Goal: Navigation & Orientation: Find specific page/section

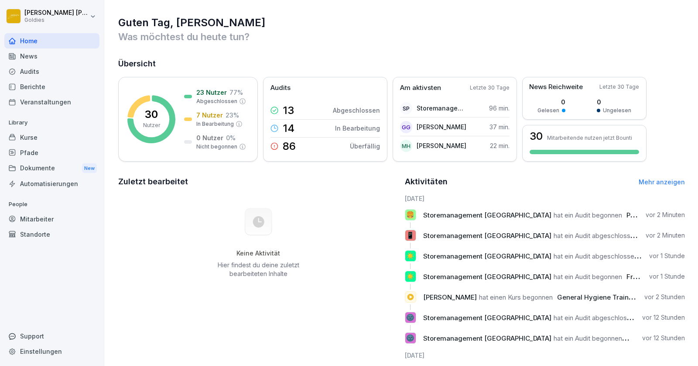
click at [28, 85] on div "Berichte" at bounding box center [51, 86] width 95 height 15
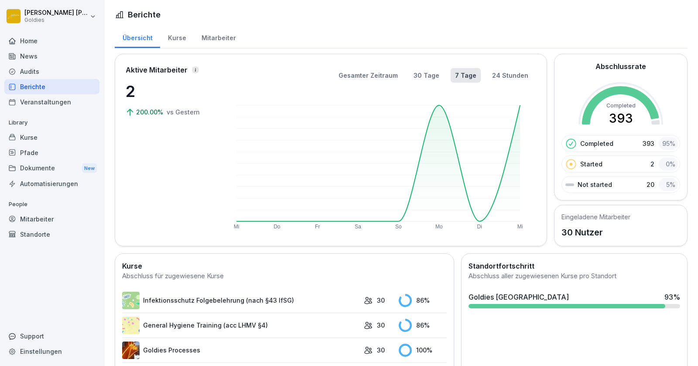
click at [24, 69] on div "Audits" at bounding box center [51, 71] width 95 height 15
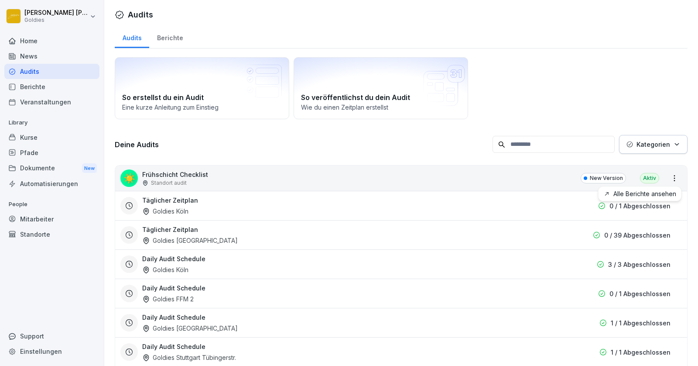
click at [676, 181] on html "[PERSON_NAME] Goldies Home News Audits Berichte Veranstaltungen Library Kurse P…" at bounding box center [349, 183] width 698 height 366
click at [0, 0] on link "Alle Berichte ansehen" at bounding box center [0, 0] width 0 height 0
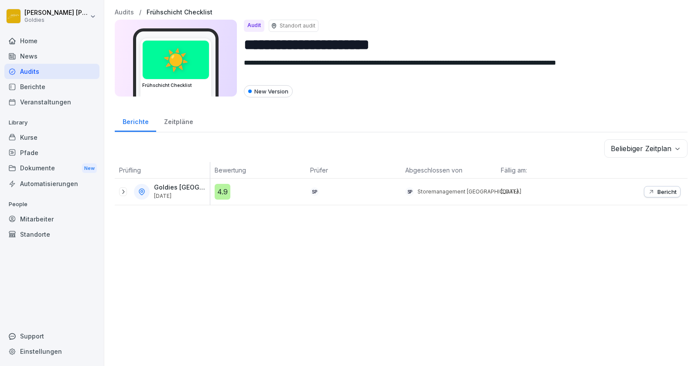
click at [661, 189] on p "Bericht" at bounding box center [666, 191] width 19 height 7
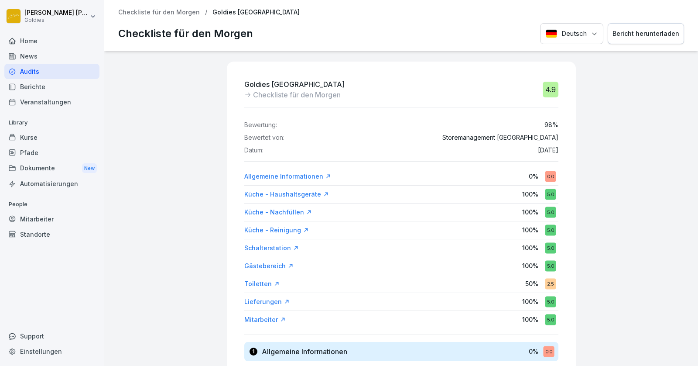
click at [636, 37] on div "Bericht herunterladen" at bounding box center [645, 34] width 67 height 10
click at [642, 33] on div "Bericht herunterladen" at bounding box center [645, 34] width 67 height 10
click at [642, 33] on div "Deutsch Bericht herunterladen" at bounding box center [612, 33] width 144 height 21
click at [657, 114] on div "Goldies Potsdamer Platz Checkliste für den [DATE] 4.9 Bewertung: 98 % Bewertet …" at bounding box center [401, 208] width 594 height 315
click at [32, 72] on div "Audits" at bounding box center [51, 71] width 95 height 15
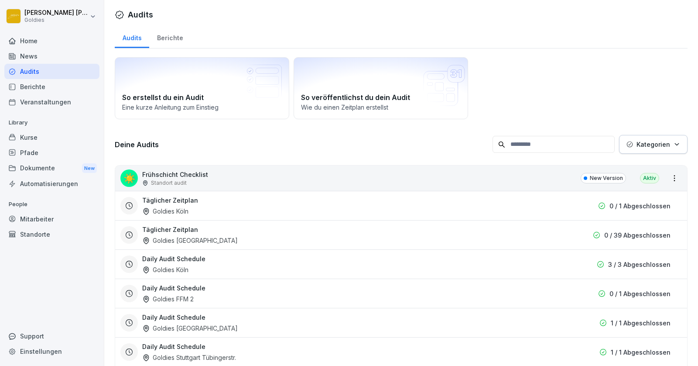
click at [675, 176] on html "[PERSON_NAME] Goldies Home News Audits Berichte Veranstaltungen Library Kurse P…" at bounding box center [349, 183] width 698 height 366
click at [0, 0] on link "Alle Berichte ansehen" at bounding box center [0, 0] width 0 height 0
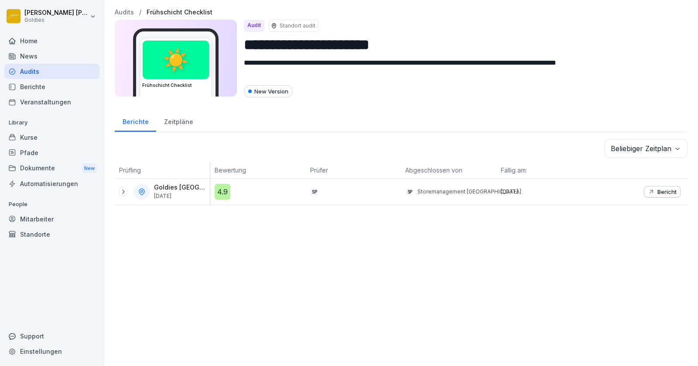
click at [123, 188] on icon at bounding box center [123, 191] width 7 height 7
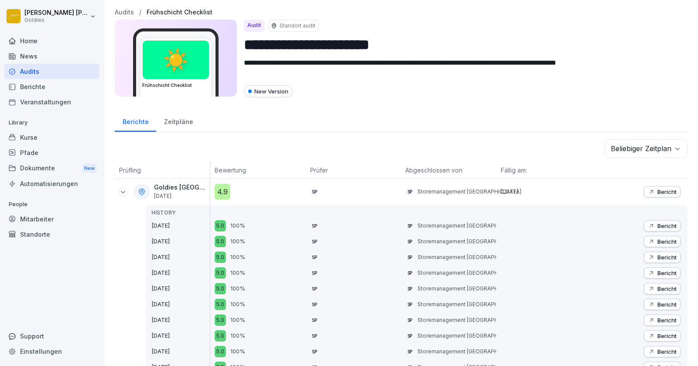
click at [27, 73] on div "Audits" at bounding box center [51, 71] width 95 height 15
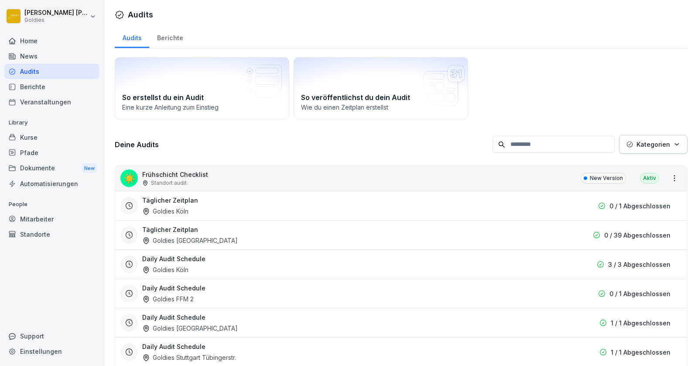
click at [677, 176] on html "[PERSON_NAME] Goldies Home News Audits Berichte Veranstaltungen Library Kurse P…" at bounding box center [349, 183] width 698 height 366
click at [0, 0] on link "Alle Berichte ansehen" at bounding box center [0, 0] width 0 height 0
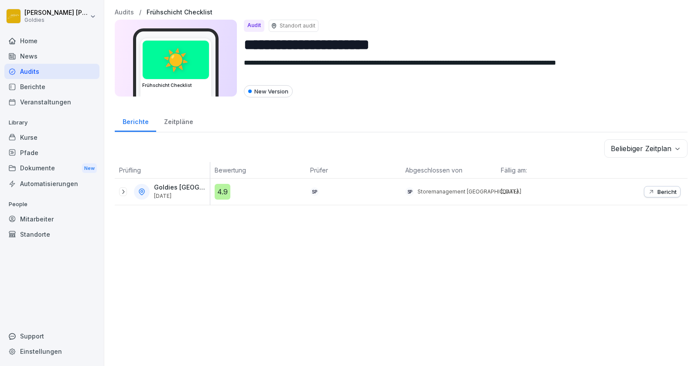
click at [645, 147] on body "**********" at bounding box center [349, 183] width 698 height 366
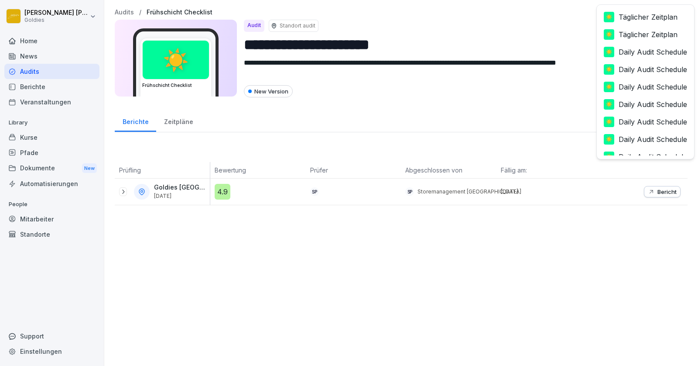
scroll to position [62, 0]
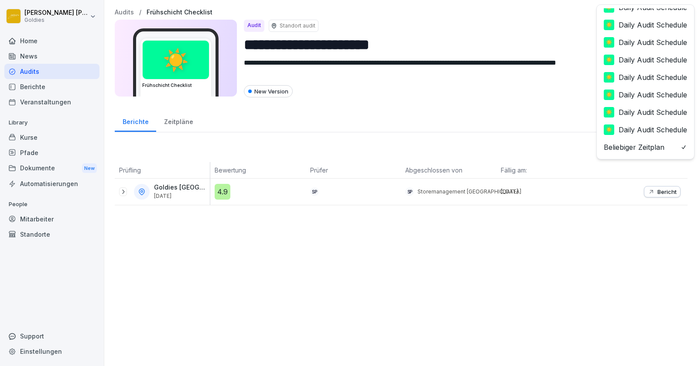
click at [309, 282] on html "**********" at bounding box center [349, 183] width 698 height 366
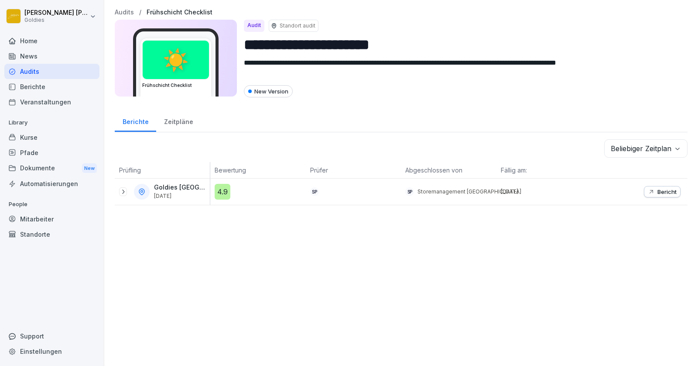
click at [27, 69] on div "Audits" at bounding box center [51, 71] width 95 height 15
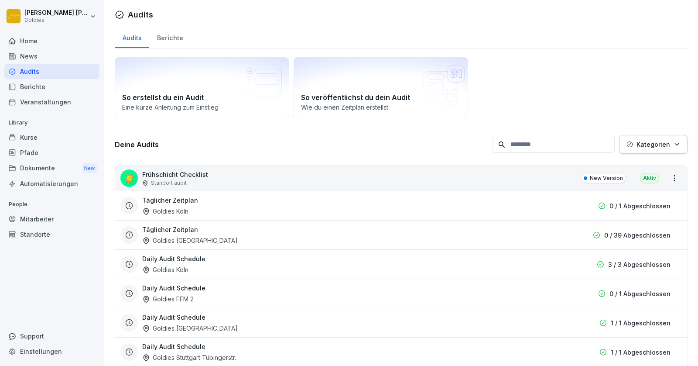
click at [169, 35] on div "Berichte" at bounding box center [169, 37] width 41 height 22
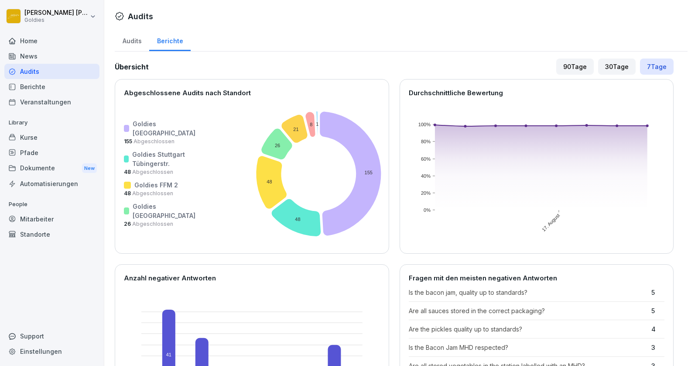
click at [126, 41] on div "Audits" at bounding box center [132, 40] width 34 height 22
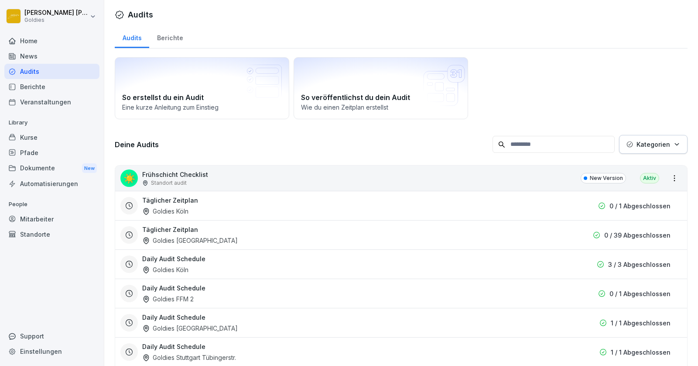
click at [167, 39] on div "Berichte" at bounding box center [169, 37] width 41 height 22
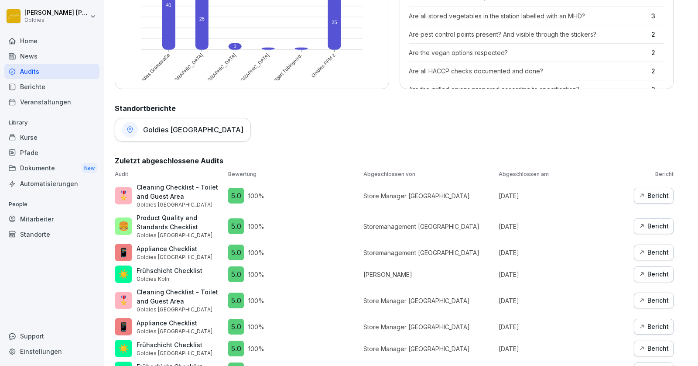
scroll to position [351, 0]
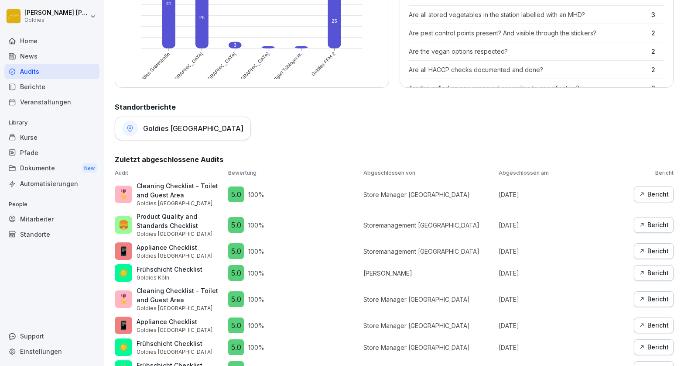
click at [193, 127] on h1 "Goldies [GEOGRAPHIC_DATA]" at bounding box center [193, 128] width 100 height 9
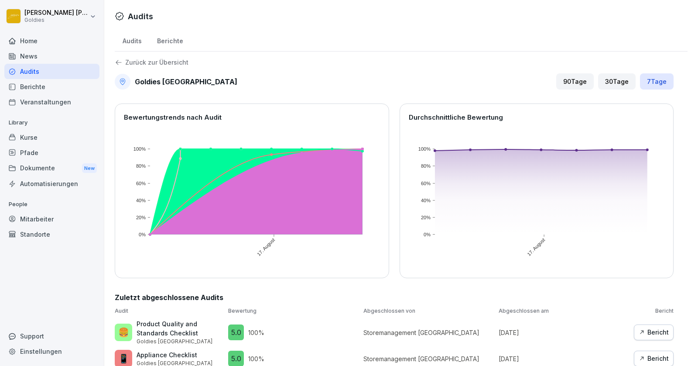
click at [22, 41] on div "Home" at bounding box center [51, 40] width 95 height 15
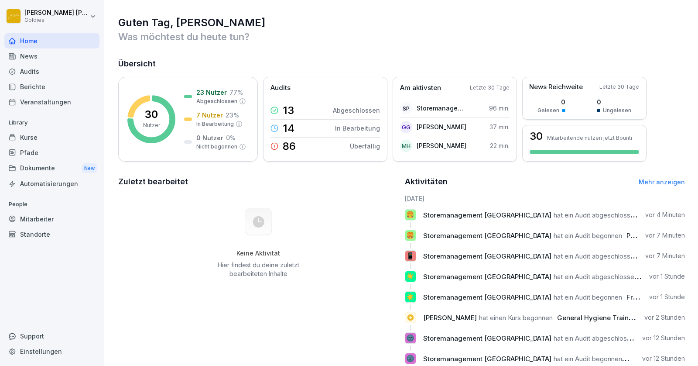
scroll to position [21, 0]
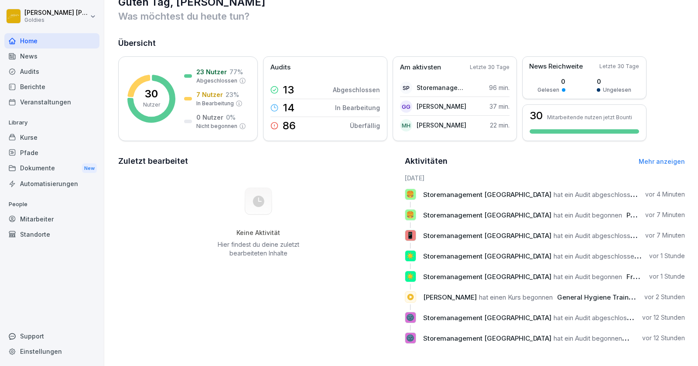
click at [659, 161] on link "Mehr anzeigen" at bounding box center [662, 160] width 46 height 7
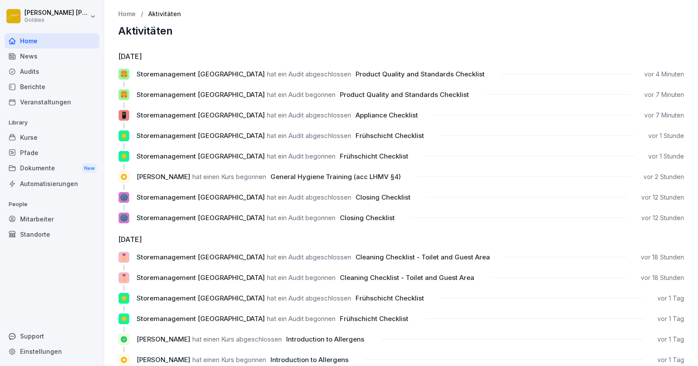
click at [28, 71] on div "Audits" at bounding box center [51, 71] width 95 height 15
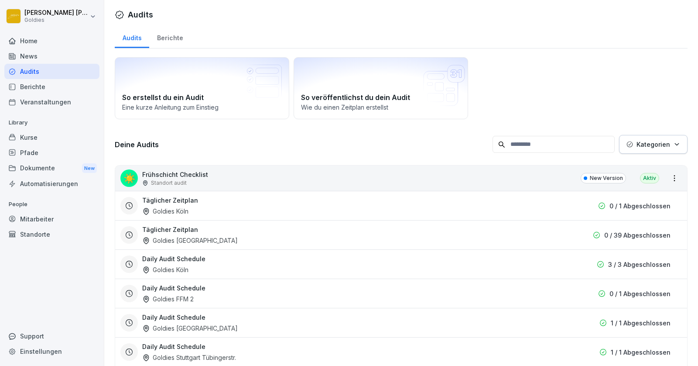
click at [170, 38] on div "Berichte" at bounding box center [169, 37] width 41 height 22
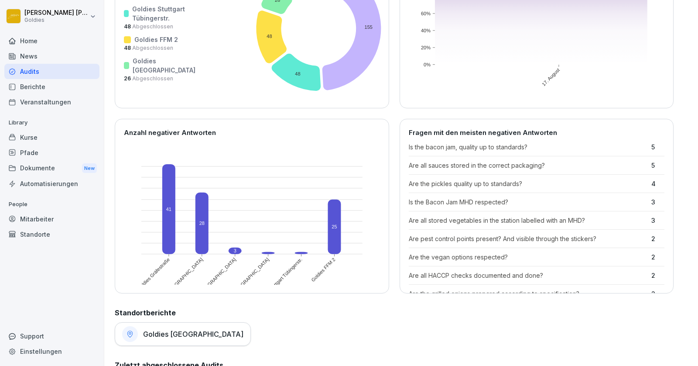
scroll to position [132, 0]
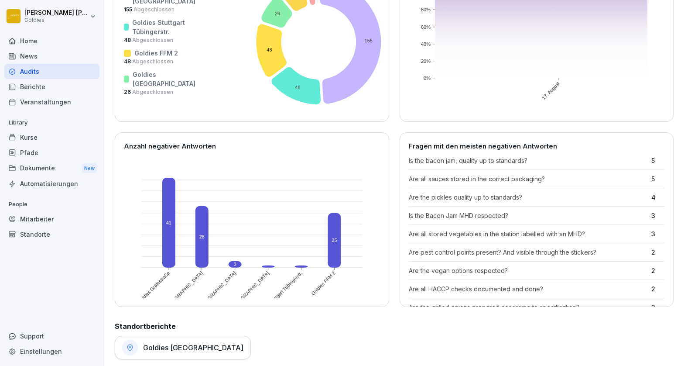
click at [29, 82] on div "Berichte" at bounding box center [51, 86] width 95 height 15
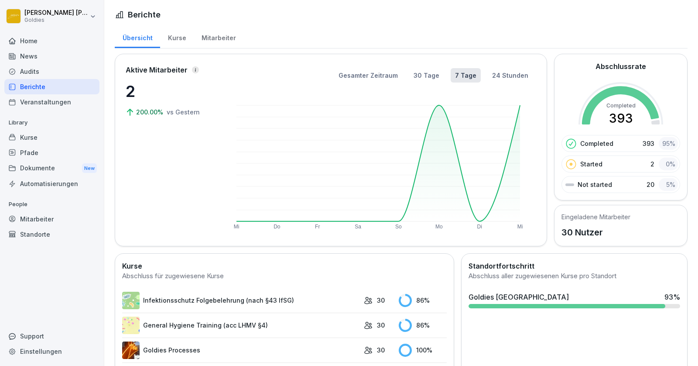
click at [23, 40] on div "Home" at bounding box center [51, 40] width 95 height 15
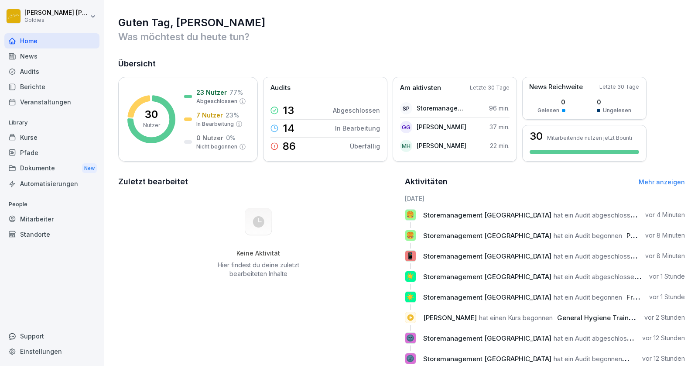
click at [27, 68] on div "Audits" at bounding box center [51, 71] width 95 height 15
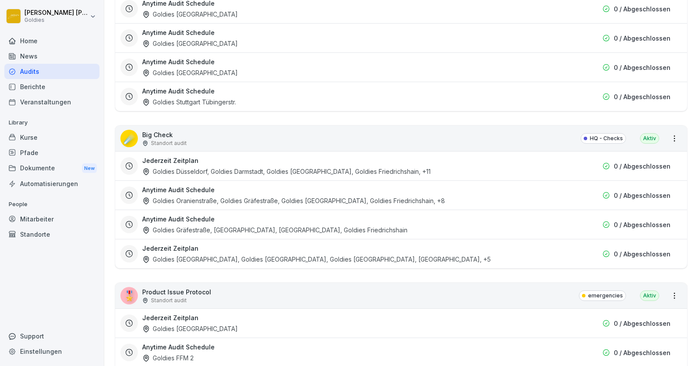
scroll to position [1126, 0]
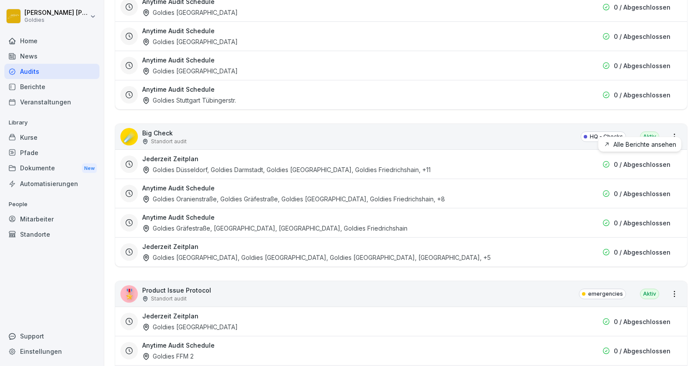
click at [675, 128] on html "[PERSON_NAME] Goldies Home News Audits Berichte Veranstaltungen Library Kurse P…" at bounding box center [349, 183] width 698 height 366
click at [0, 0] on link "Alle Berichte ansehen" at bounding box center [0, 0] width 0 height 0
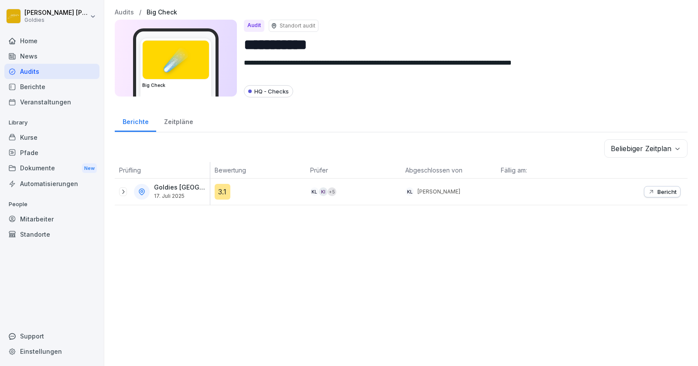
click at [123, 188] on icon at bounding box center [123, 191] width 7 height 7
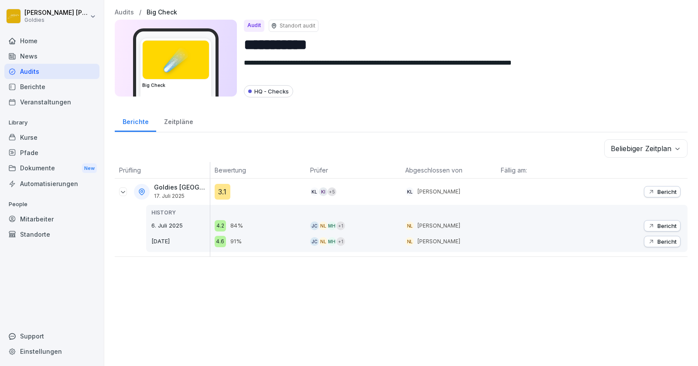
click at [657, 190] on div "Bericht" at bounding box center [662, 191] width 29 height 7
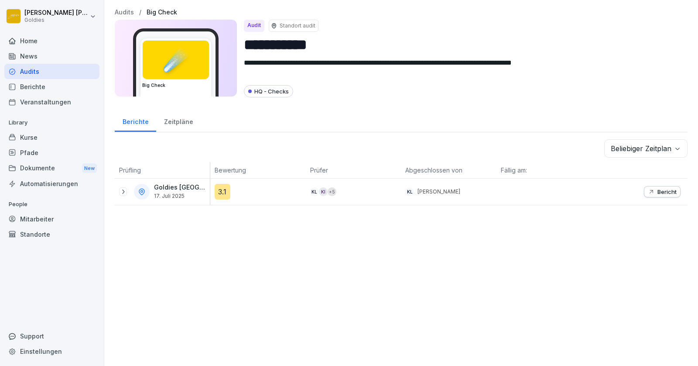
click at [122, 192] on icon at bounding box center [123, 191] width 7 height 7
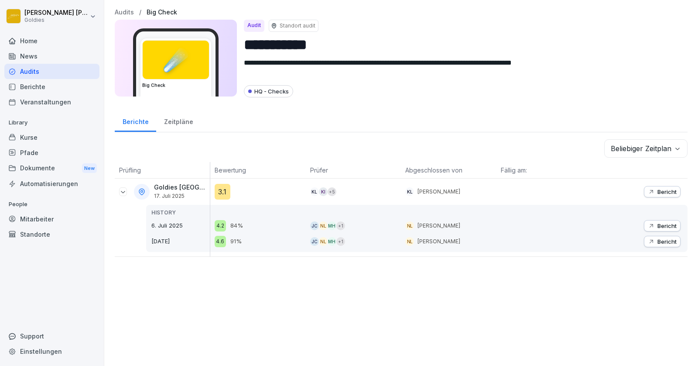
click at [664, 191] on p "Bericht" at bounding box center [666, 191] width 19 height 7
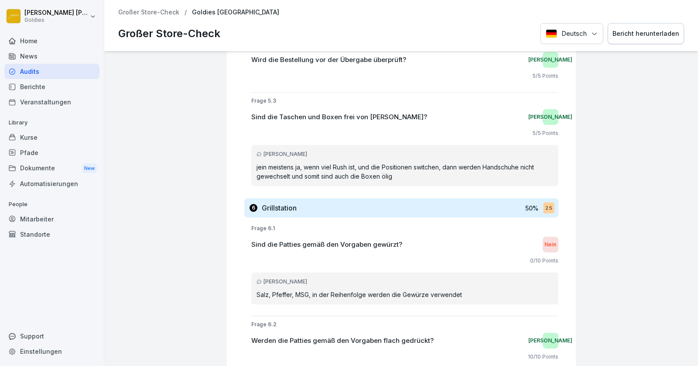
scroll to position [4430, 0]
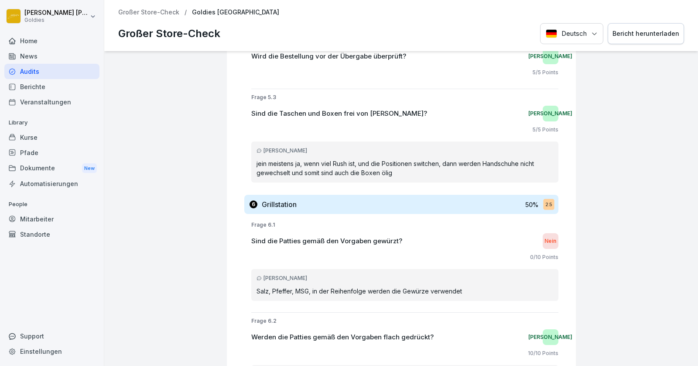
click at [27, 70] on div "Audits" at bounding box center [51, 71] width 95 height 15
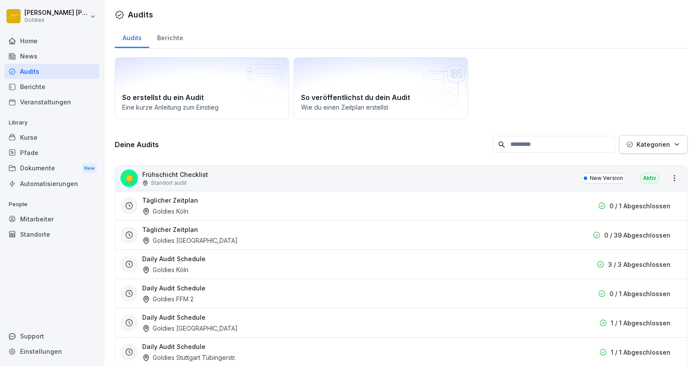
click at [27, 137] on div "Kurse" at bounding box center [51, 137] width 95 height 15
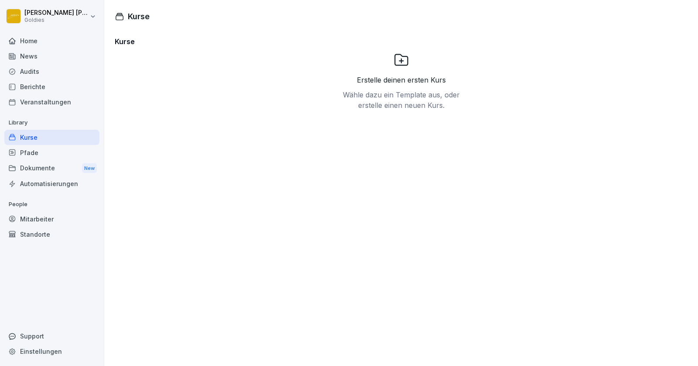
click at [28, 151] on div "Pfade" at bounding box center [51, 152] width 95 height 15
